Goal: Information Seeking & Learning: Find specific fact

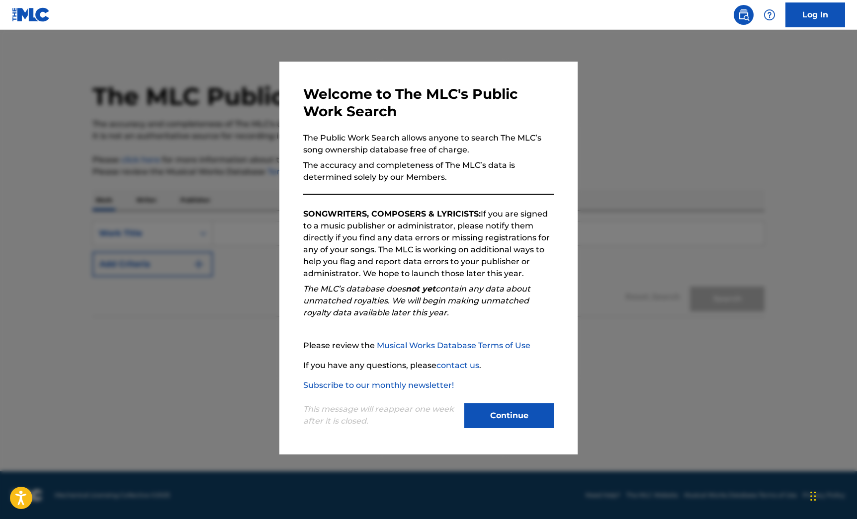
click at [495, 406] on button "Continue" at bounding box center [508, 416] width 89 height 25
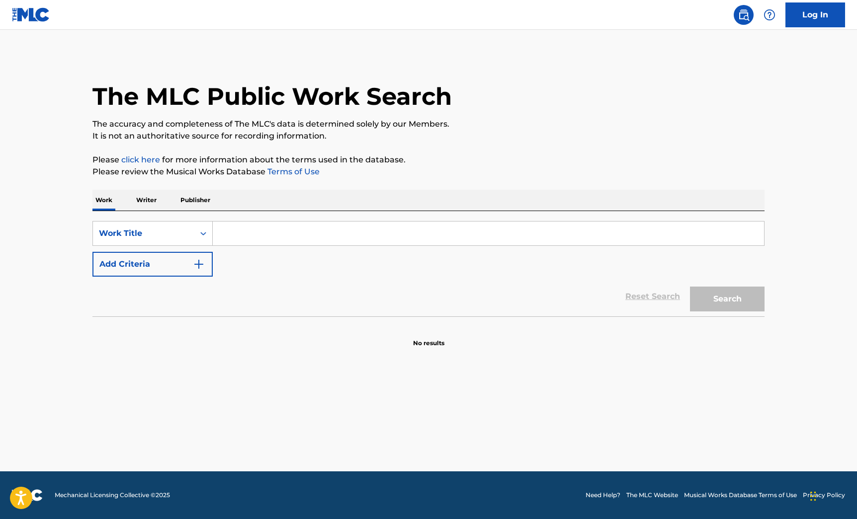
click at [241, 231] on input "Search Form" at bounding box center [488, 234] width 551 height 24
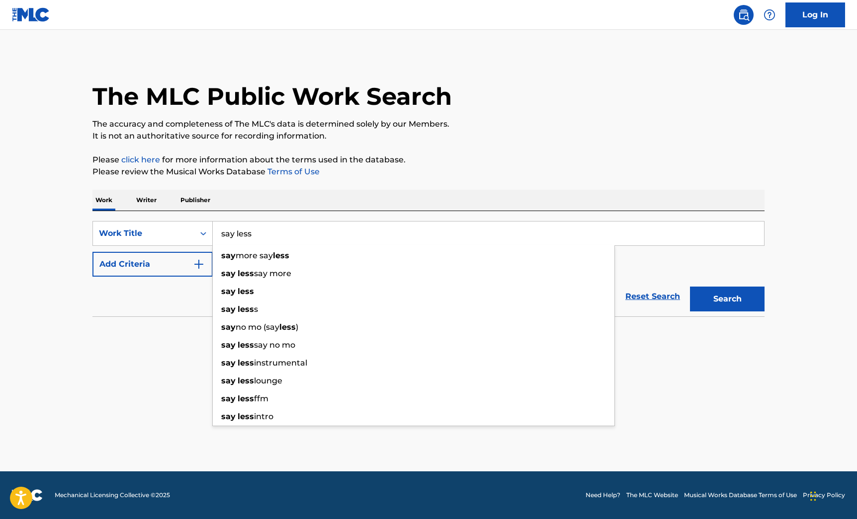
type input "say less"
click at [150, 261] on button "Add Criteria" at bounding box center [152, 264] width 120 height 25
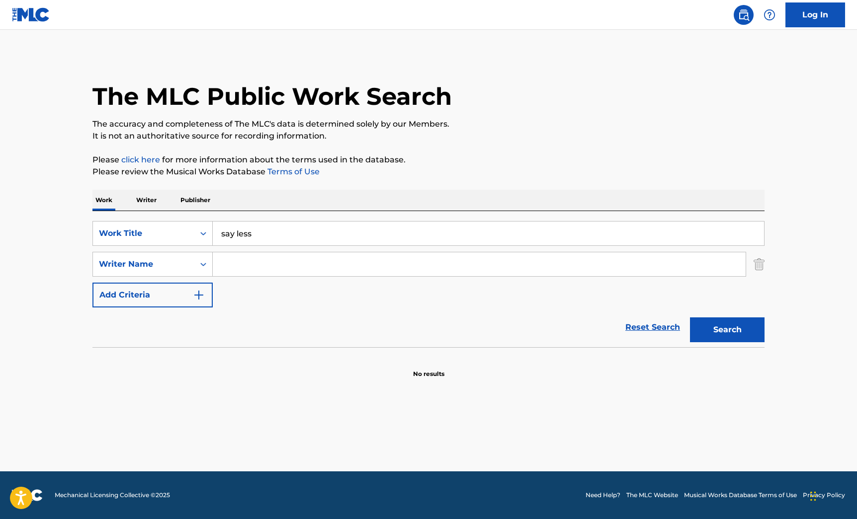
click at [238, 268] on input "Search Form" at bounding box center [479, 265] width 533 height 24
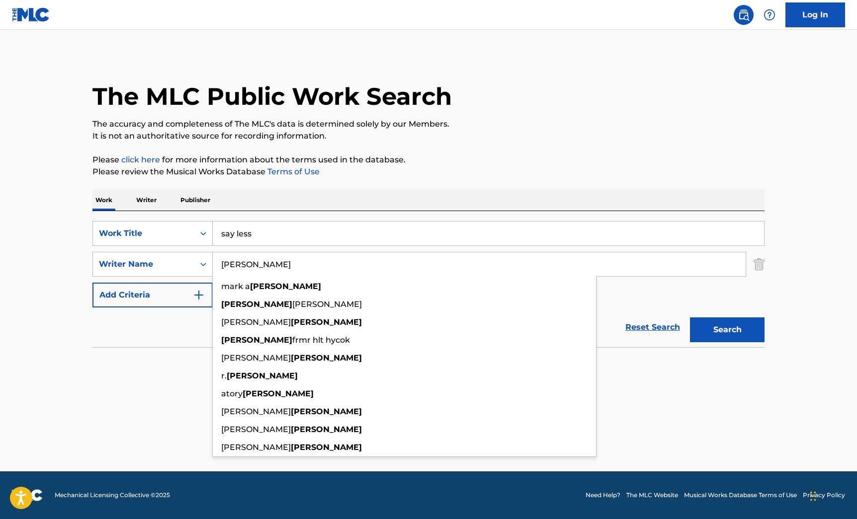
type input "[PERSON_NAME]"
click at [690, 318] on button "Search" at bounding box center [727, 330] width 75 height 25
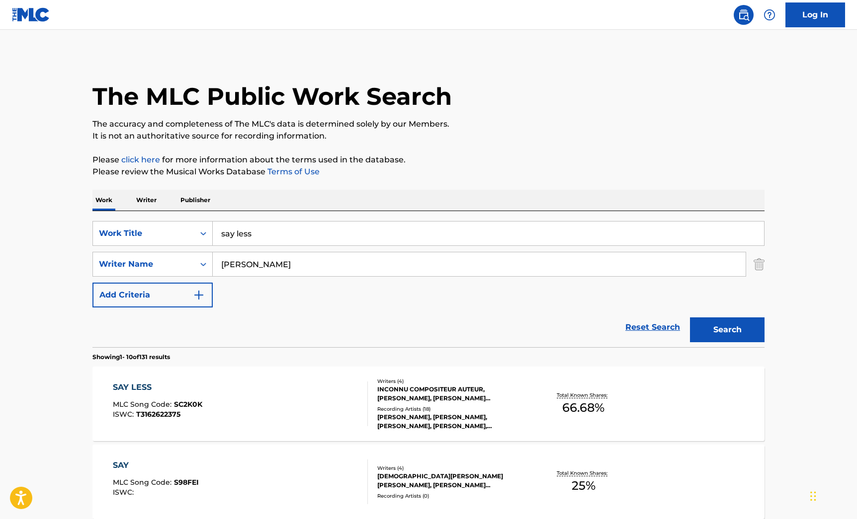
click at [313, 422] on div "SAY LESS MLC Song Code : SC2K0K ISWC : T3162622375" at bounding box center [241, 404] width 256 height 45
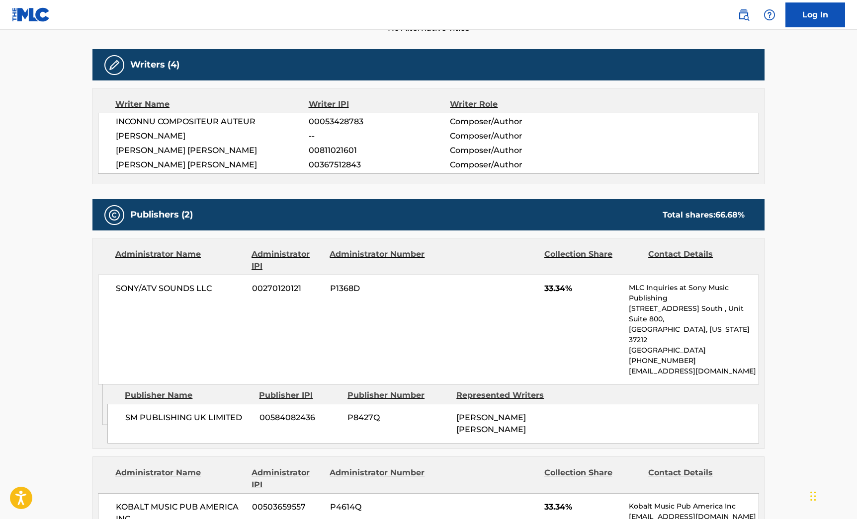
scroll to position [286, 0]
